Goal: Transaction & Acquisition: Register for event/course

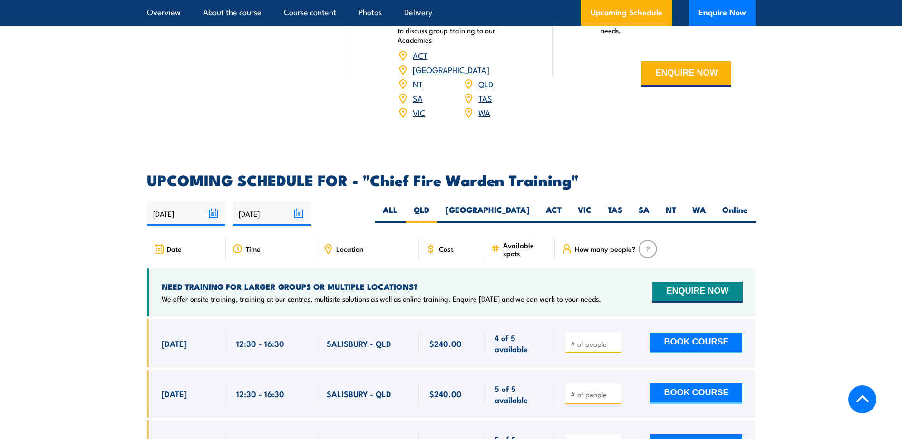
scroll to position [1695, 0]
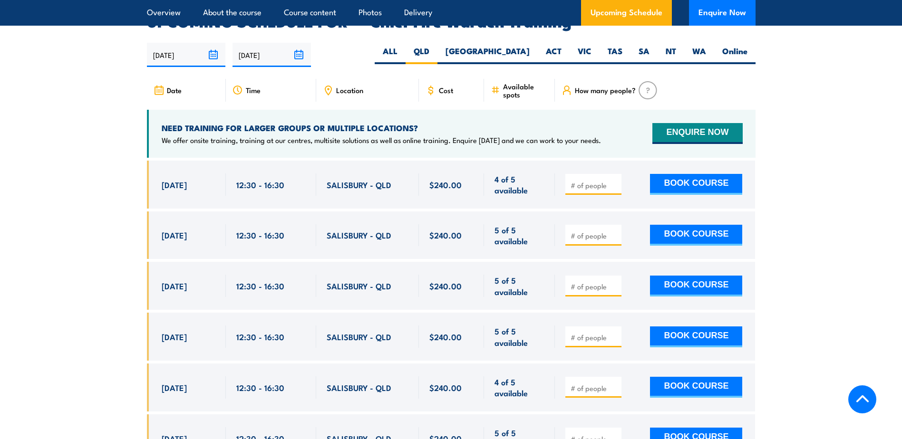
click at [605, 181] on input "number" at bounding box center [594, 186] width 48 height 10
type input "1"
click at [614, 181] on input "1" at bounding box center [594, 186] width 48 height 10
click at [890, 197] on section "UPCOMING SCHEDULE FOR - "Chief Fire Warden Training" 21/08/2025 17/02/2026" at bounding box center [451, 270] width 902 height 513
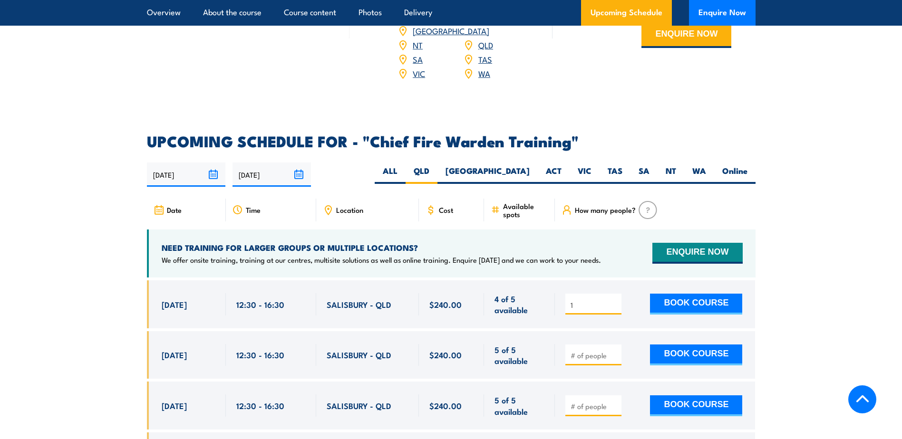
scroll to position [1584, 0]
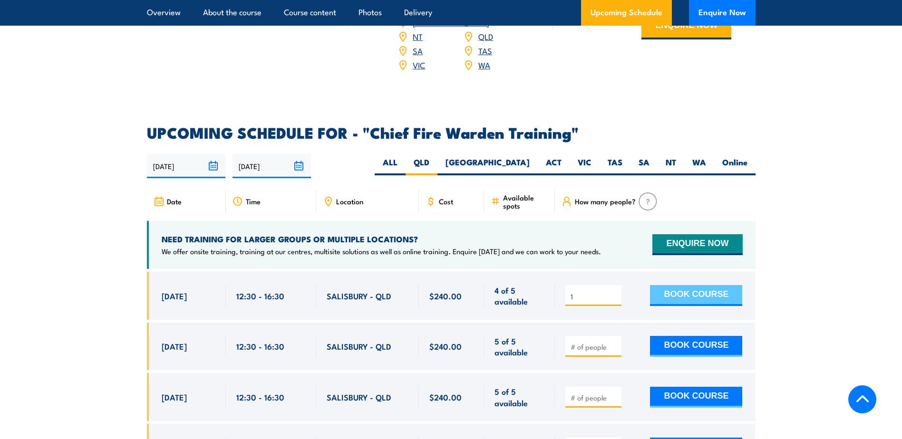
click at [705, 286] on button "BOOK COURSE" at bounding box center [696, 295] width 92 height 21
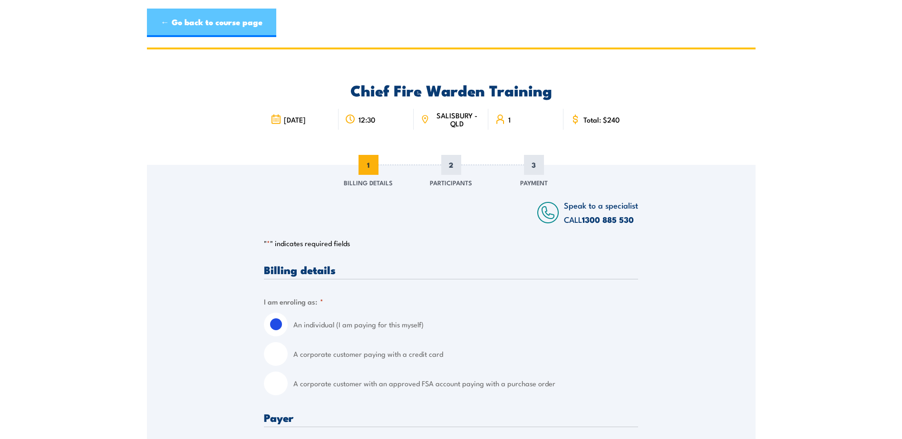
click at [199, 13] on link "← Go back to course page" at bounding box center [211, 23] width 129 height 29
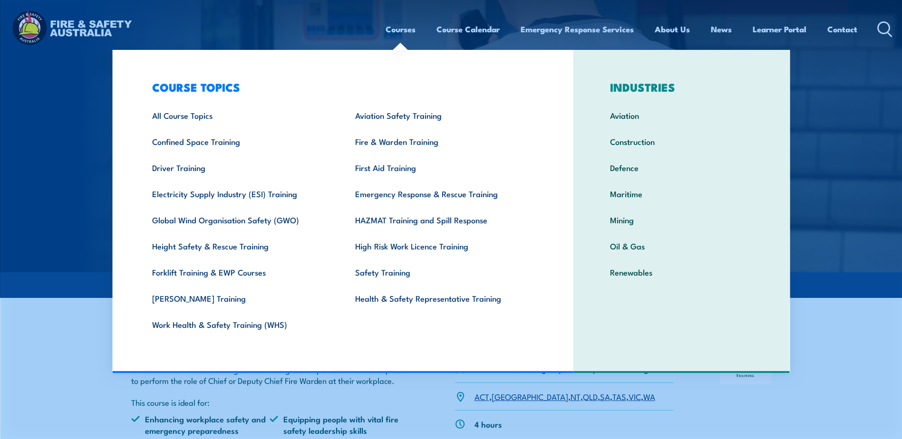
click at [406, 28] on link "Courses" at bounding box center [400, 29] width 30 height 25
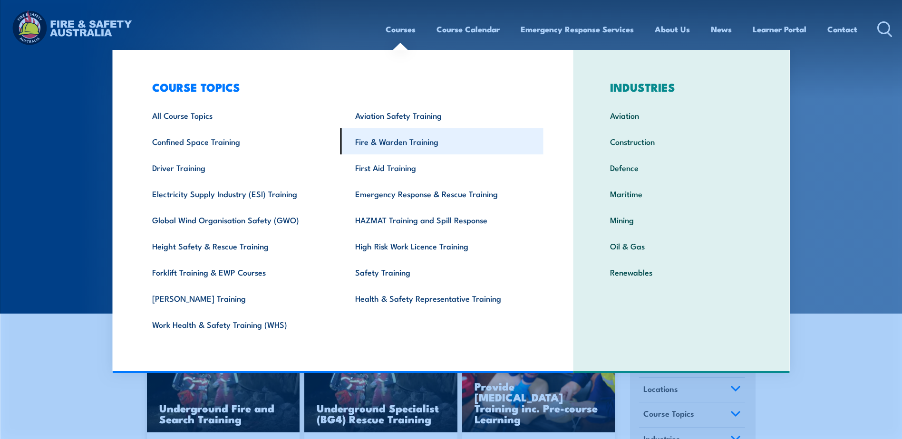
click at [436, 136] on link "Fire & Warden Training" at bounding box center [441, 141] width 203 height 26
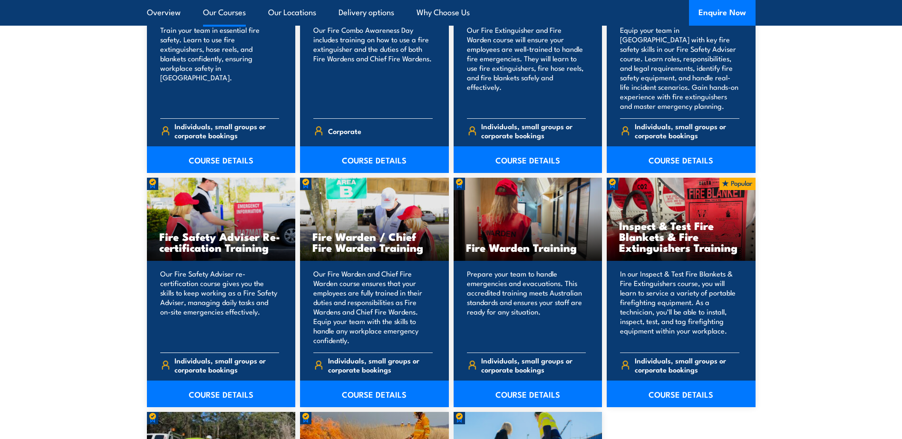
scroll to position [1109, 0]
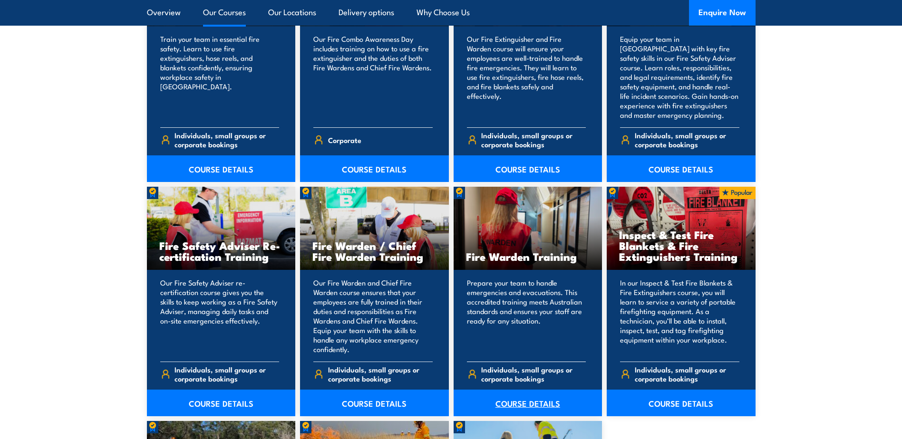
click at [538, 402] on link "COURSE DETAILS" at bounding box center [527, 403] width 149 height 27
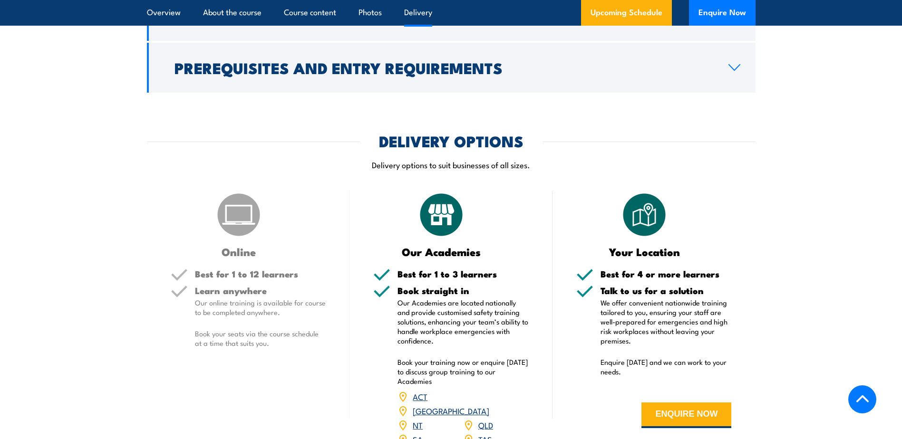
scroll to position [1584, 0]
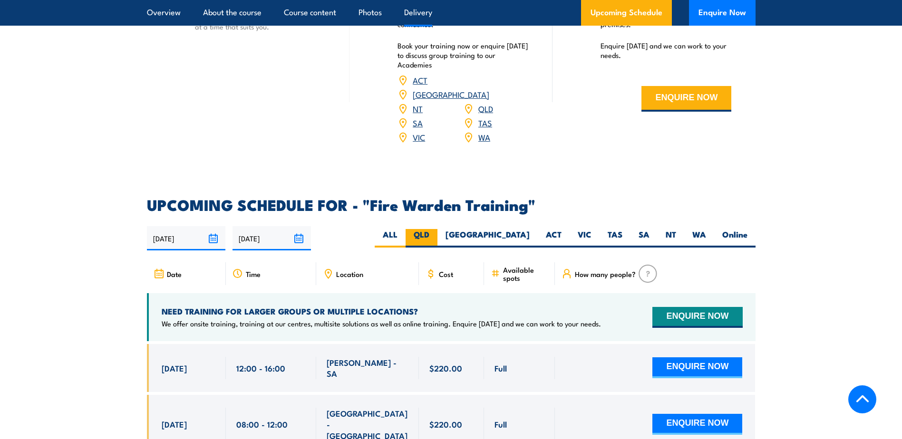
click at [437, 229] on label "QLD" at bounding box center [421, 238] width 32 height 19
click at [435, 229] on input "QLD" at bounding box center [432, 232] width 6 height 6
radio input "true"
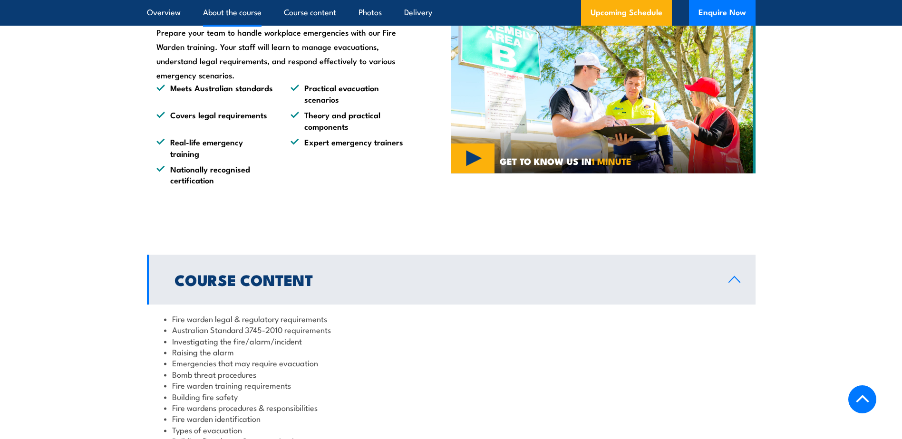
scroll to position [634, 0]
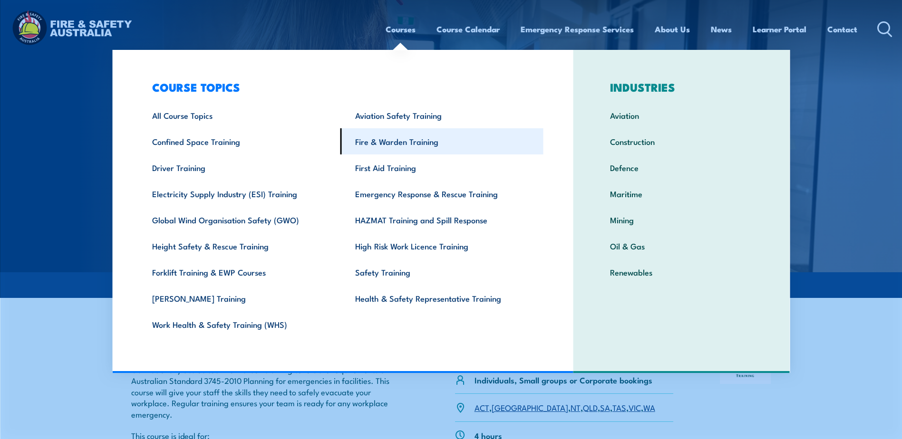
click at [395, 144] on link "Fire & Warden Training" at bounding box center [441, 141] width 203 height 26
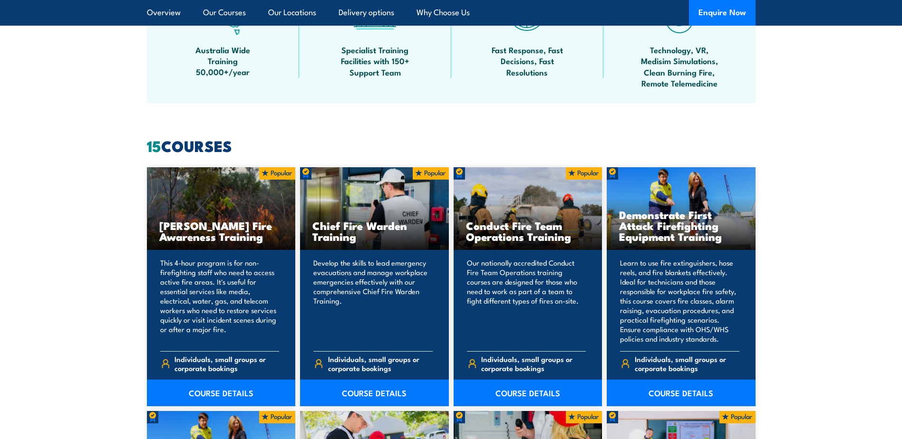
scroll to position [634, 0]
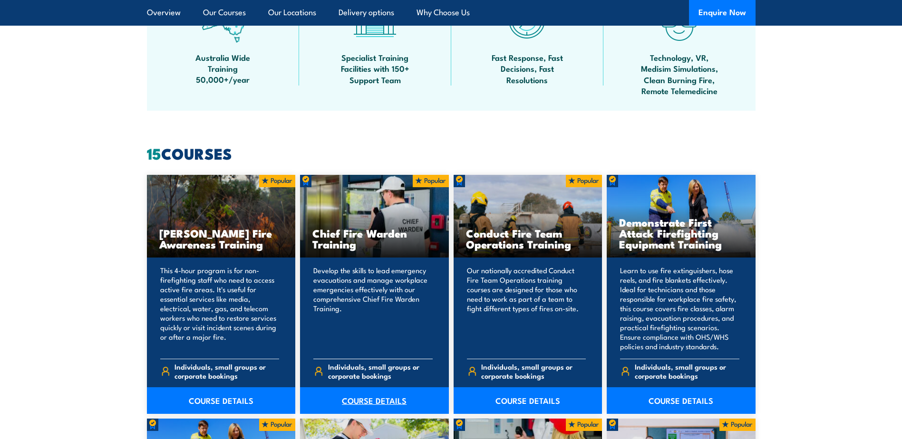
click at [369, 397] on link "COURSE DETAILS" at bounding box center [374, 400] width 149 height 27
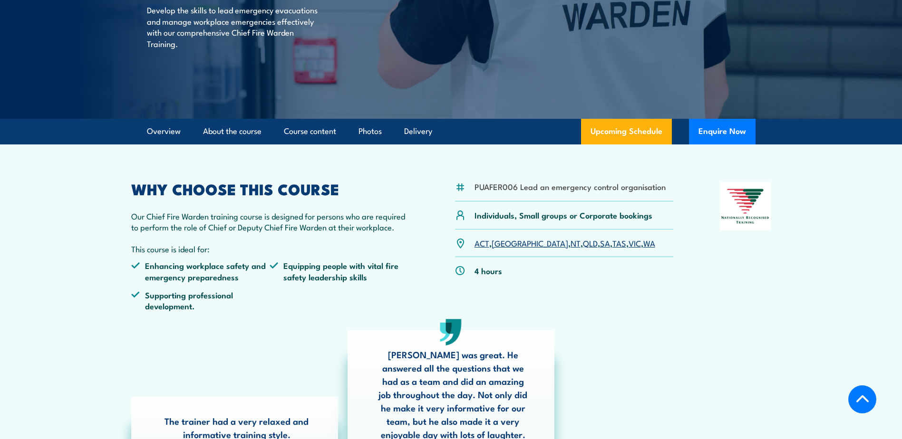
scroll to position [158, 0]
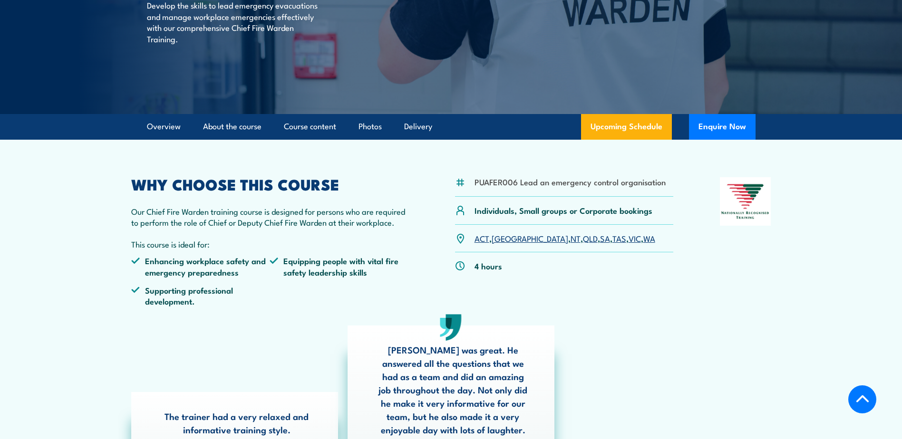
click at [583, 239] on link "QLD" at bounding box center [590, 237] width 15 height 11
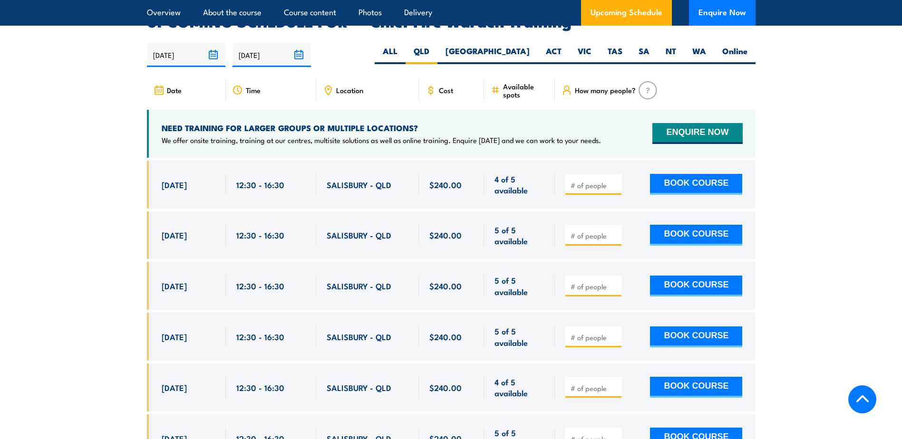
drag, startPoint x: 576, startPoint y: 166, endPoint x: 589, endPoint y: 171, distance: 13.7
click at [577, 181] on input "number" at bounding box center [594, 186] width 48 height 10
type input "1"
click at [692, 174] on button "BOOK COURSE" at bounding box center [696, 184] width 92 height 21
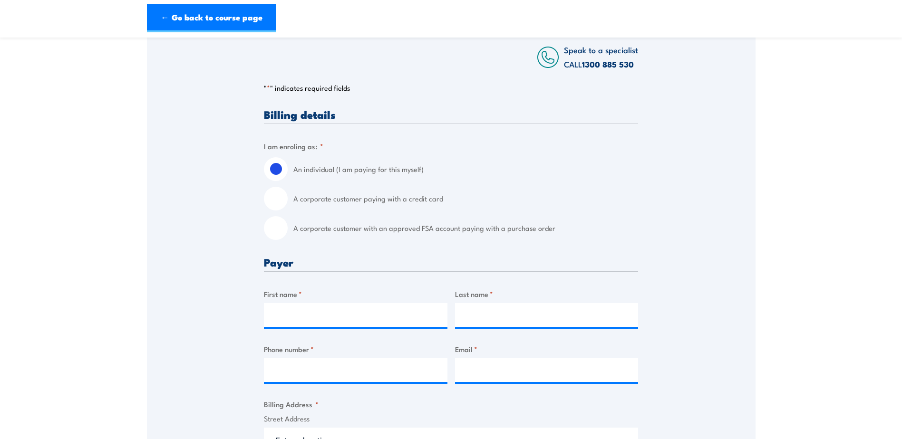
scroll to position [158, 0]
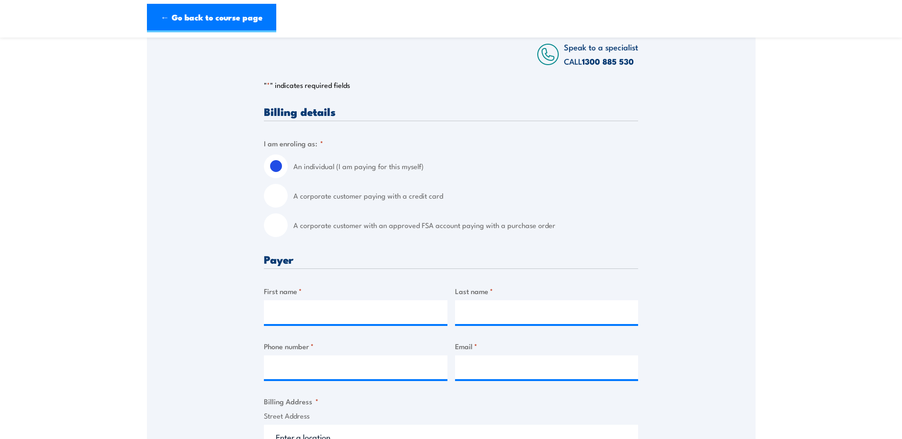
click at [281, 202] on input "A corporate customer paying with a credit card" at bounding box center [276, 196] width 24 height 24
radio input "true"
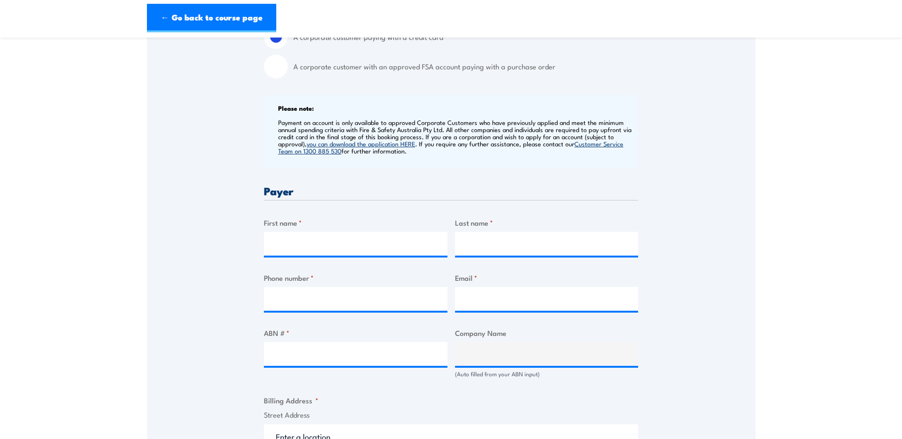
scroll to position [0, 0]
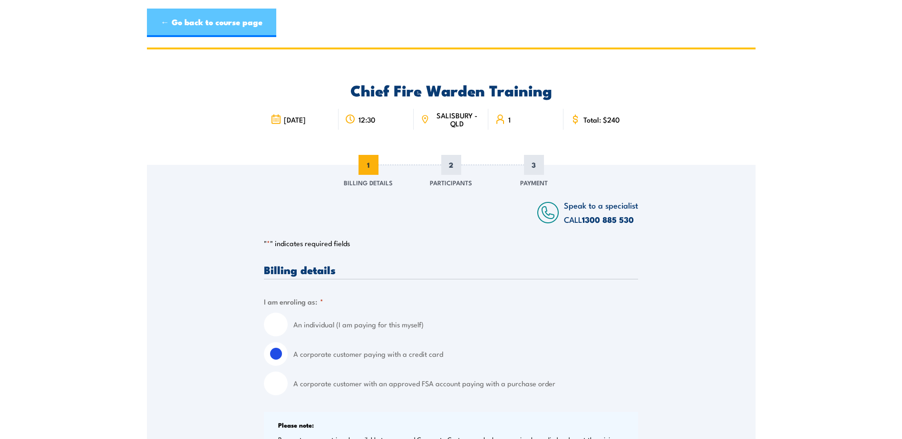
click at [195, 19] on link "← Go back to course page" at bounding box center [211, 23] width 129 height 29
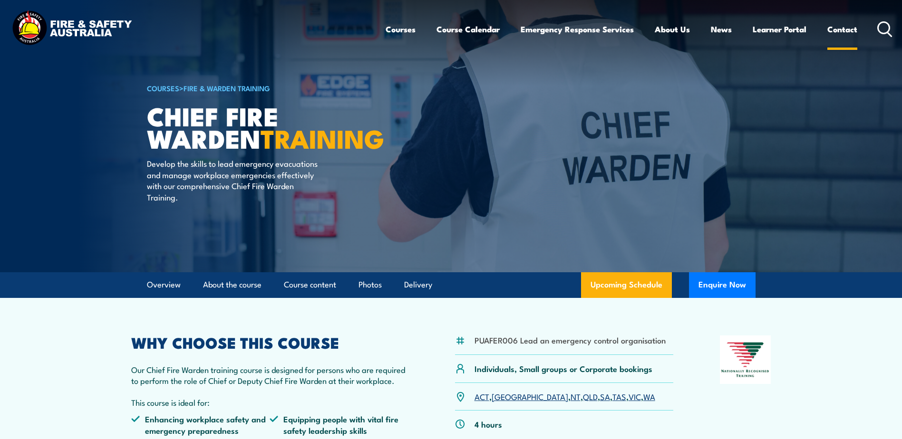
click at [843, 28] on link "Contact" at bounding box center [842, 29] width 30 height 25
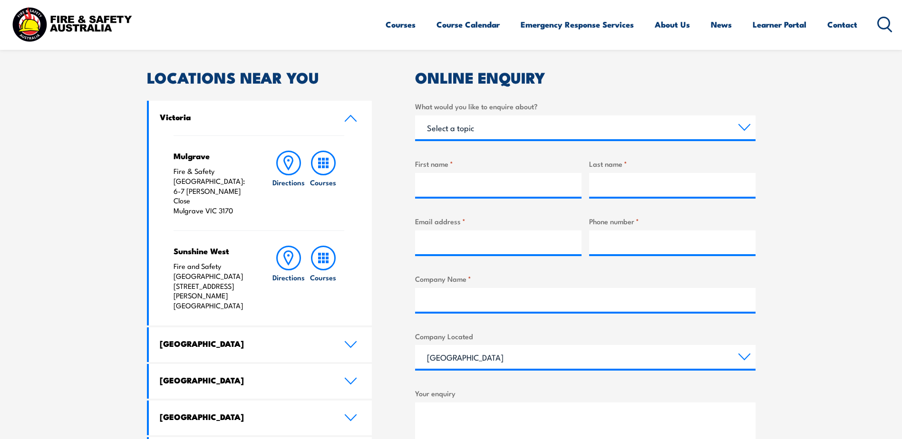
scroll to position [317, 0]
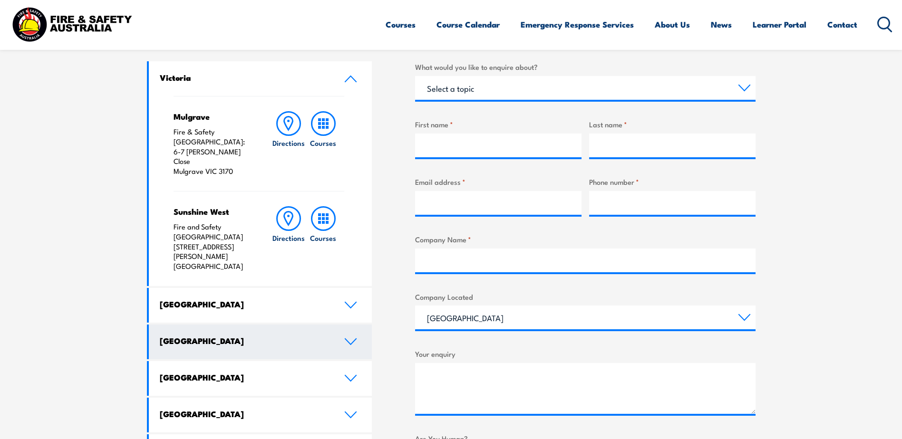
click at [308, 325] on link "[GEOGRAPHIC_DATA]" at bounding box center [260, 342] width 223 height 35
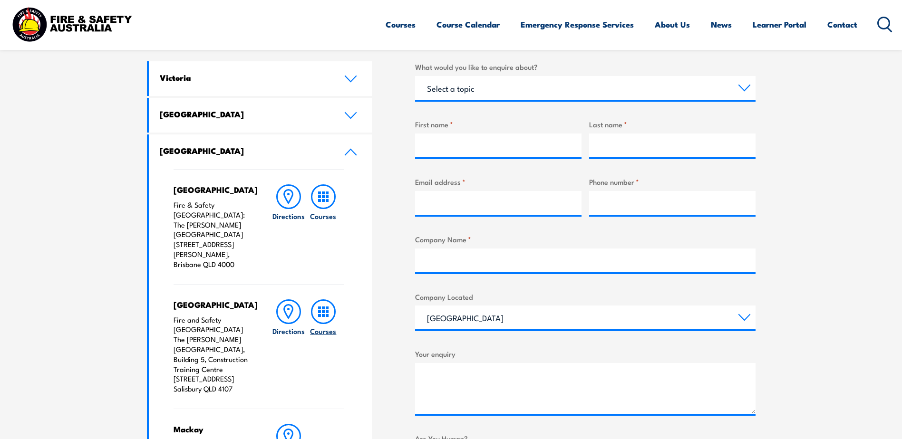
click at [327, 326] on h6 "Courses" at bounding box center [323, 331] width 26 height 10
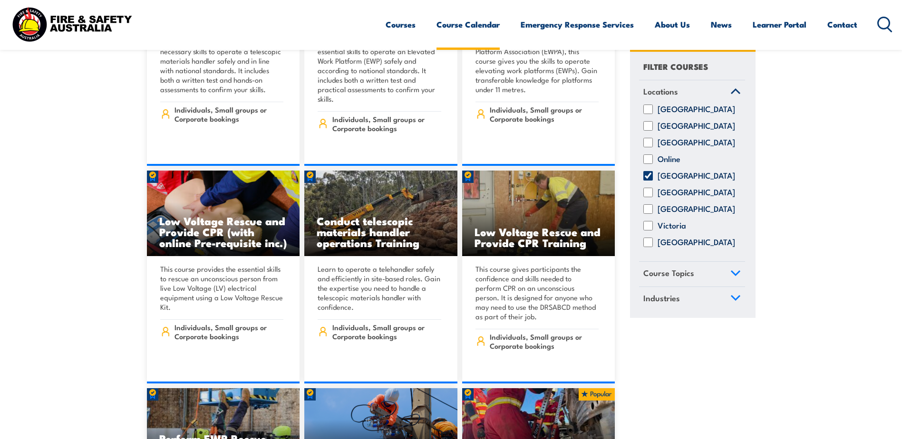
scroll to position [5861, 0]
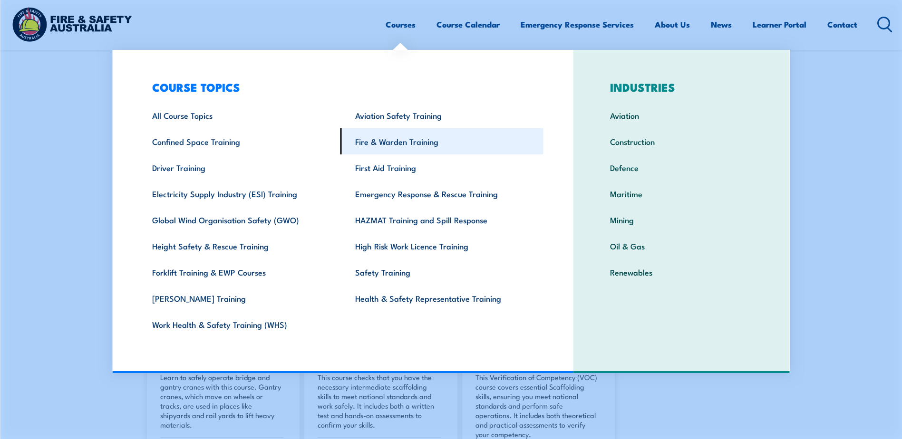
click at [388, 144] on link "Fire & Warden Training" at bounding box center [441, 141] width 203 height 26
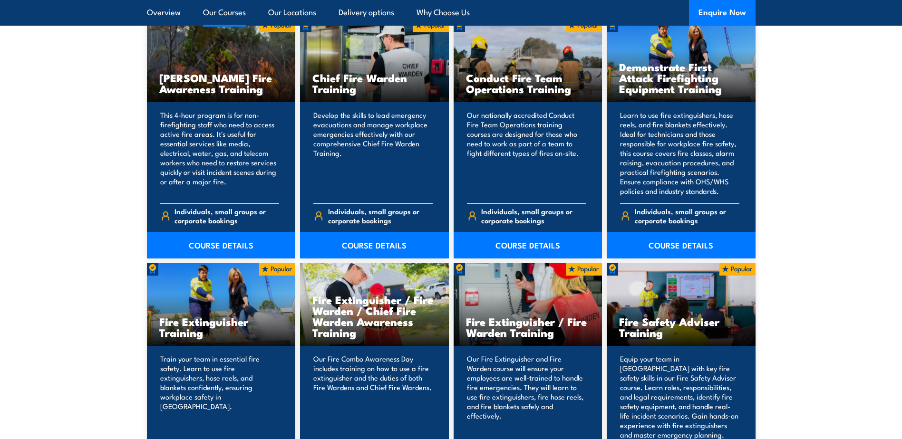
scroll to position [792, 0]
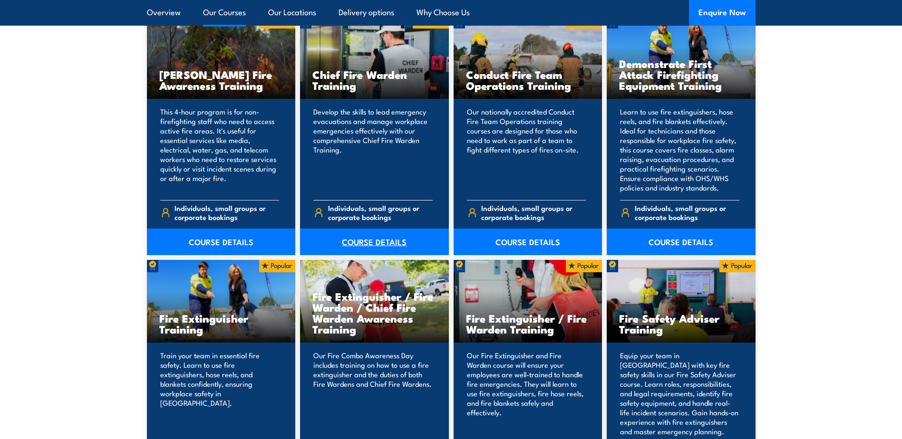
click at [362, 243] on link "COURSE DETAILS" at bounding box center [374, 242] width 149 height 27
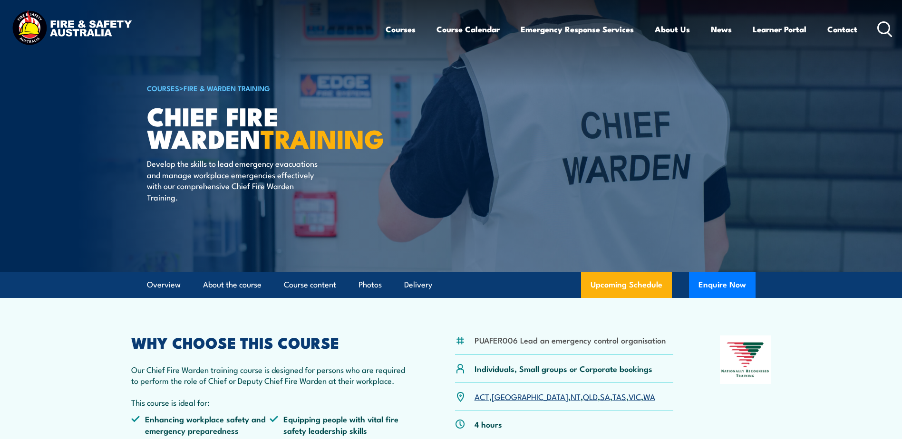
scroll to position [158, 0]
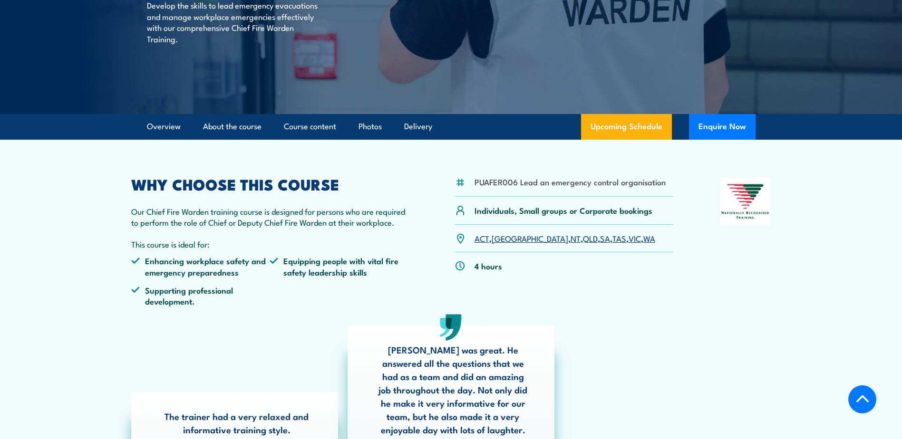
click at [583, 240] on link "QLD" at bounding box center [590, 237] width 15 height 11
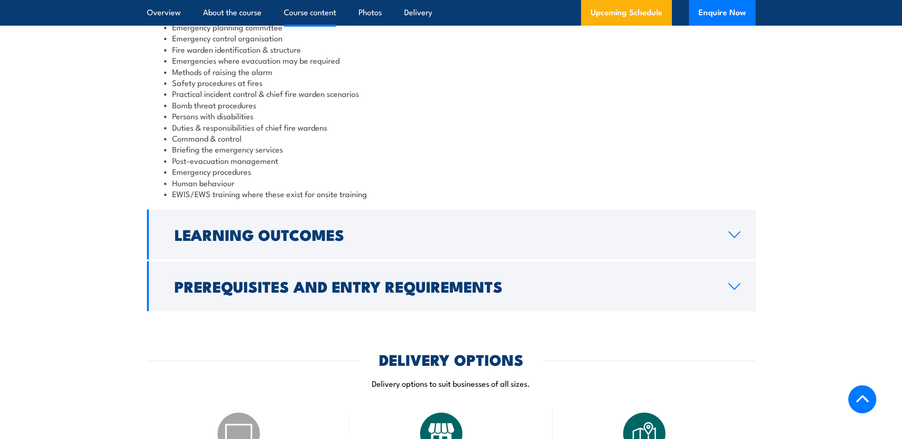
scroll to position [903, 0]
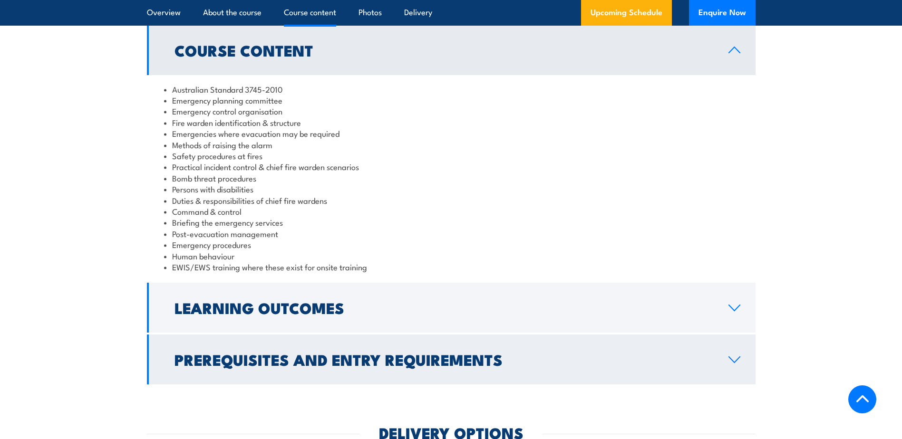
click at [720, 354] on link "Prerequisites and Entry Requirements" at bounding box center [451, 360] width 608 height 50
